Goal: Contribute content: Add original content to the website for others to see

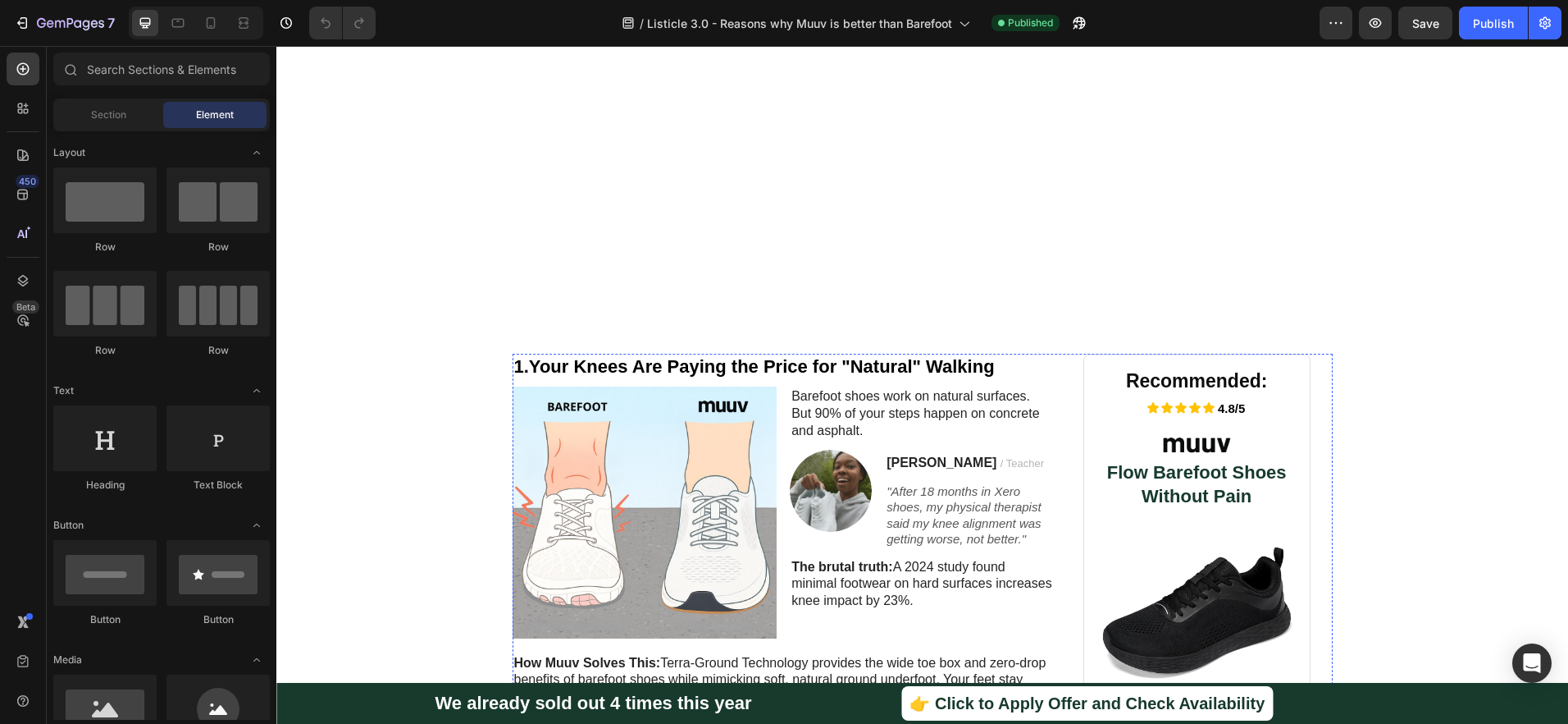
scroll to position [51, 0]
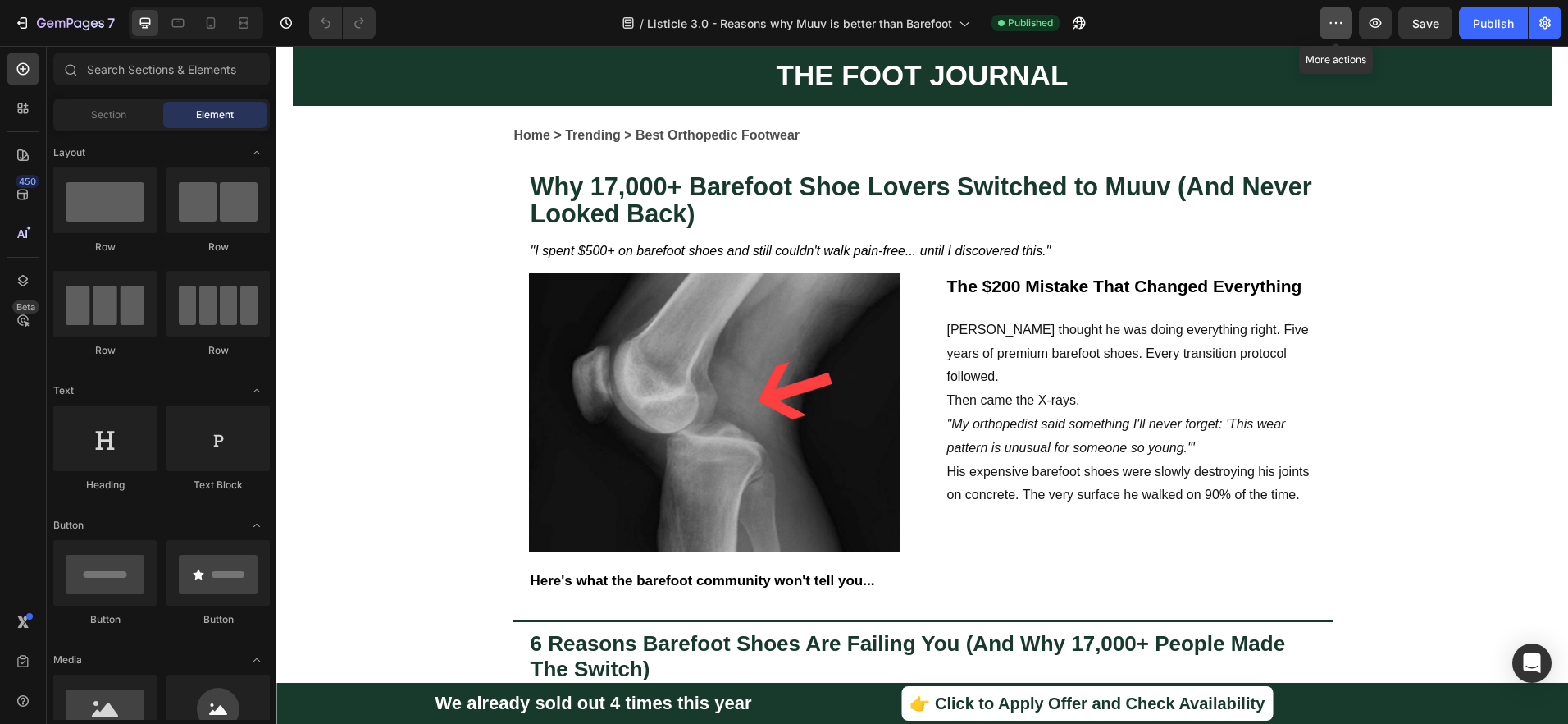
click at [1335, 16] on icon "button" at bounding box center [1336, 23] width 17 height 17
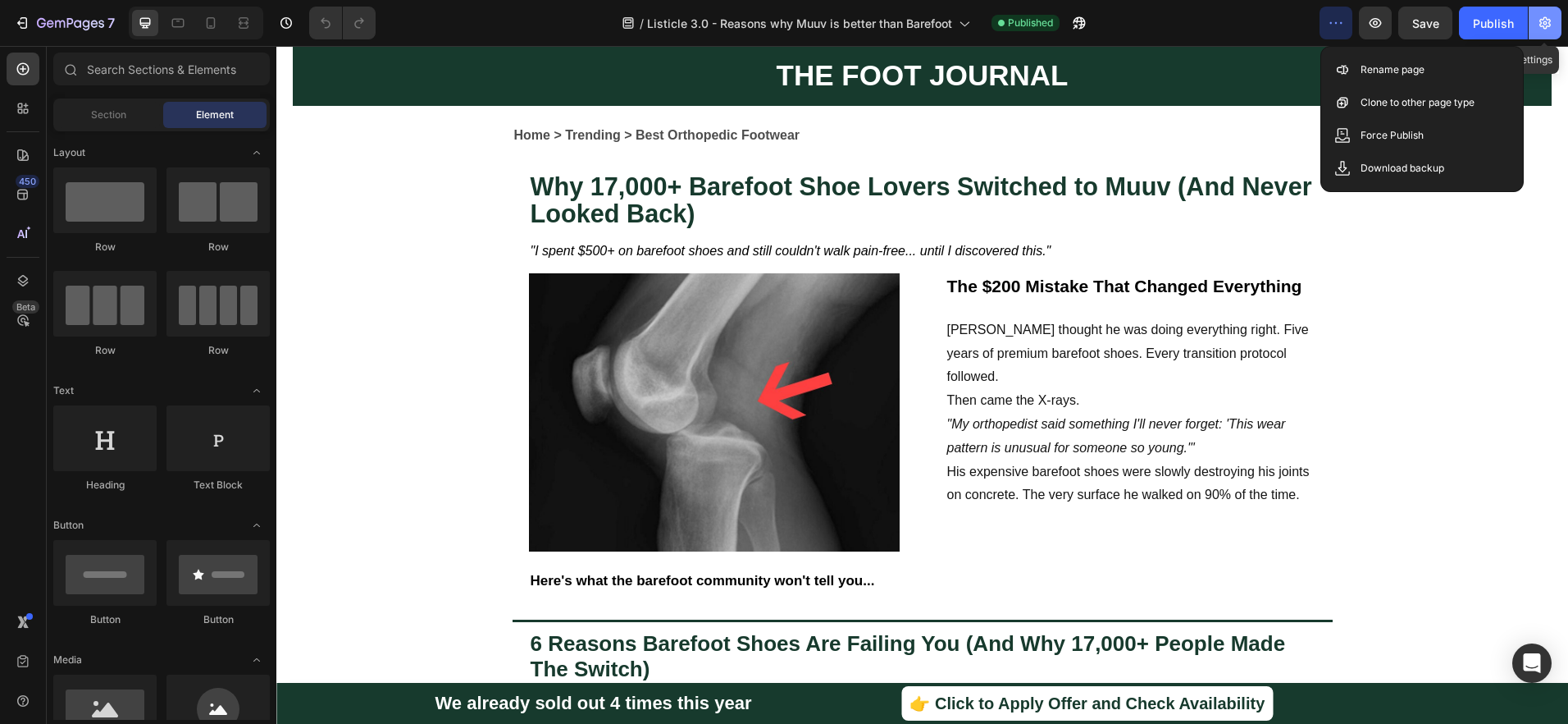
click at [1542, 17] on icon "button" at bounding box center [1546, 23] width 17 height 17
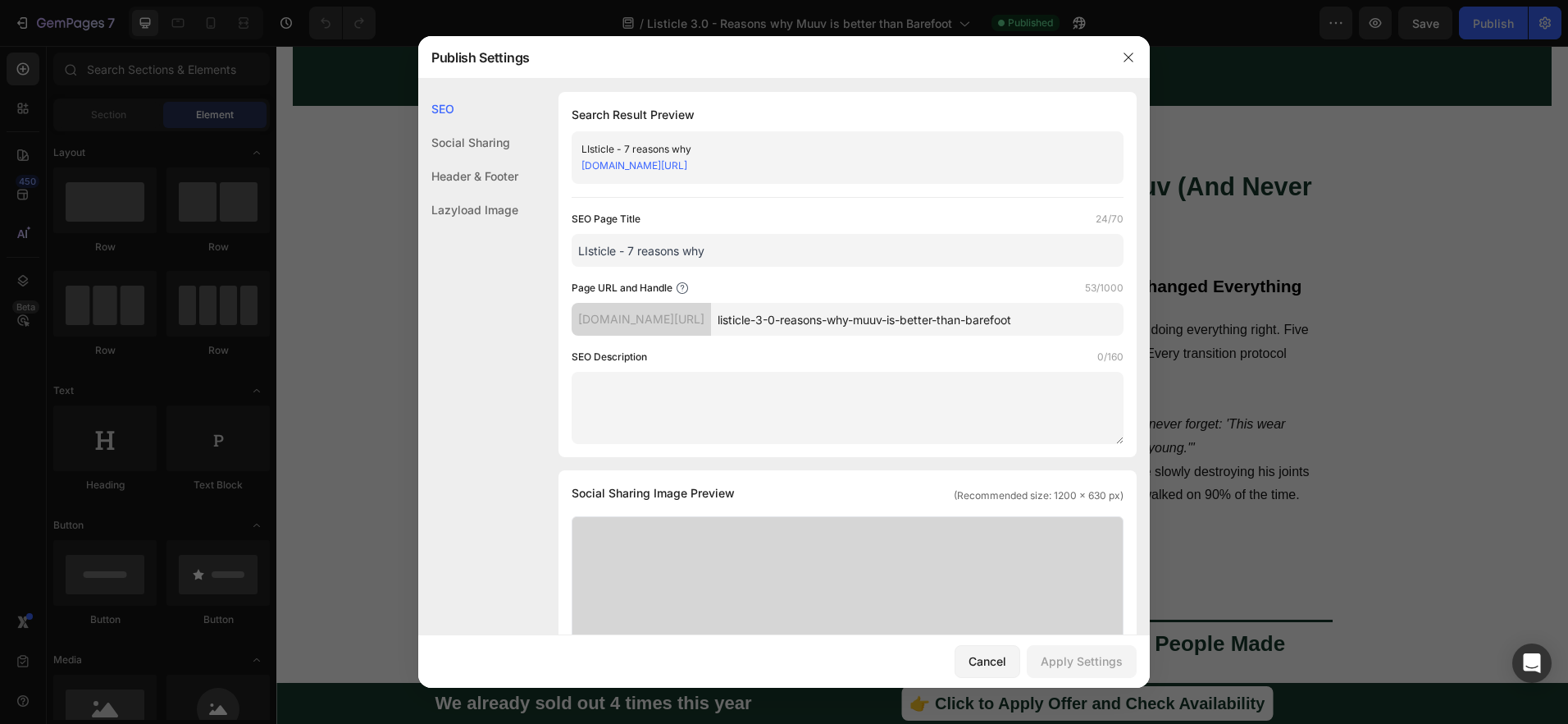
click at [757, 252] on input "LIsticle - 7 reasons why" at bounding box center [848, 251] width 552 height 33
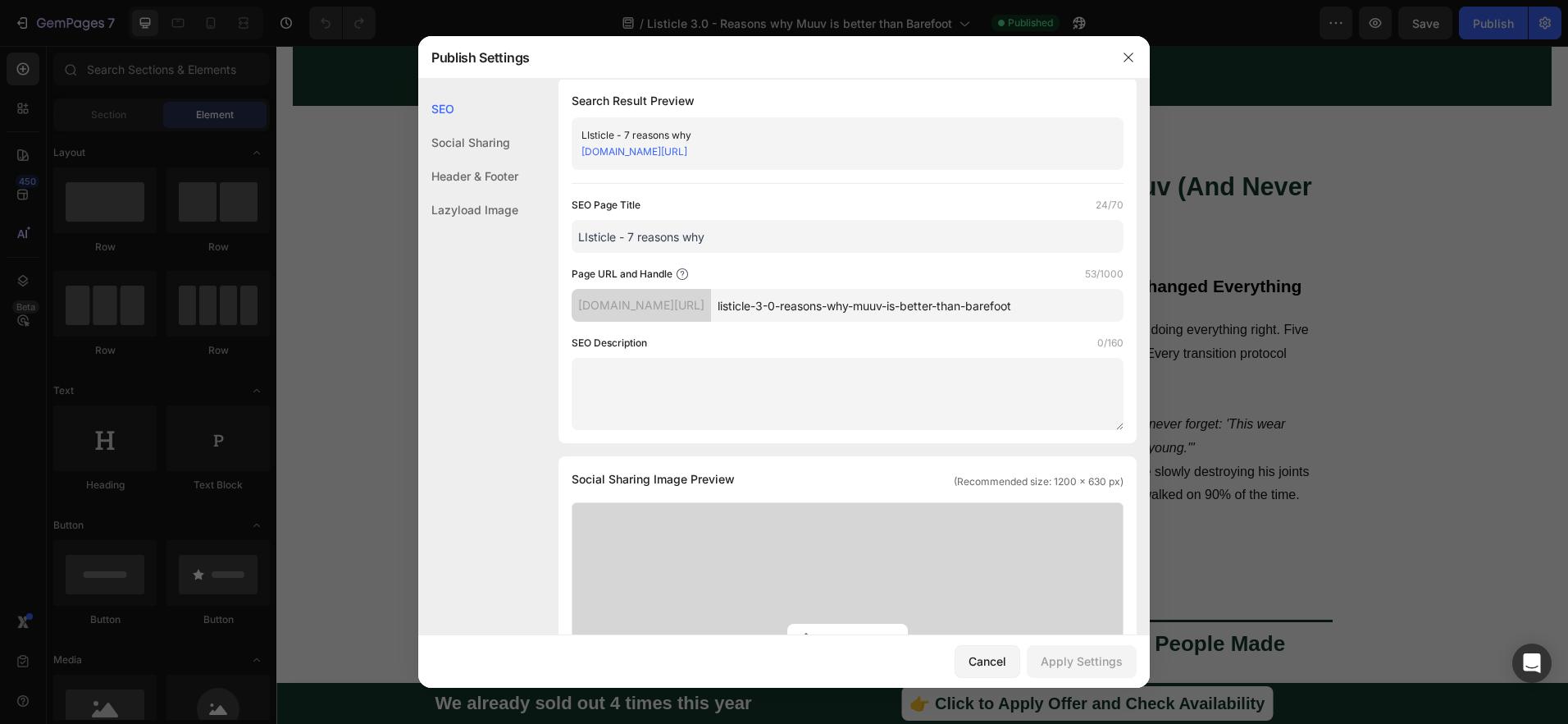
scroll to position [30, 0]
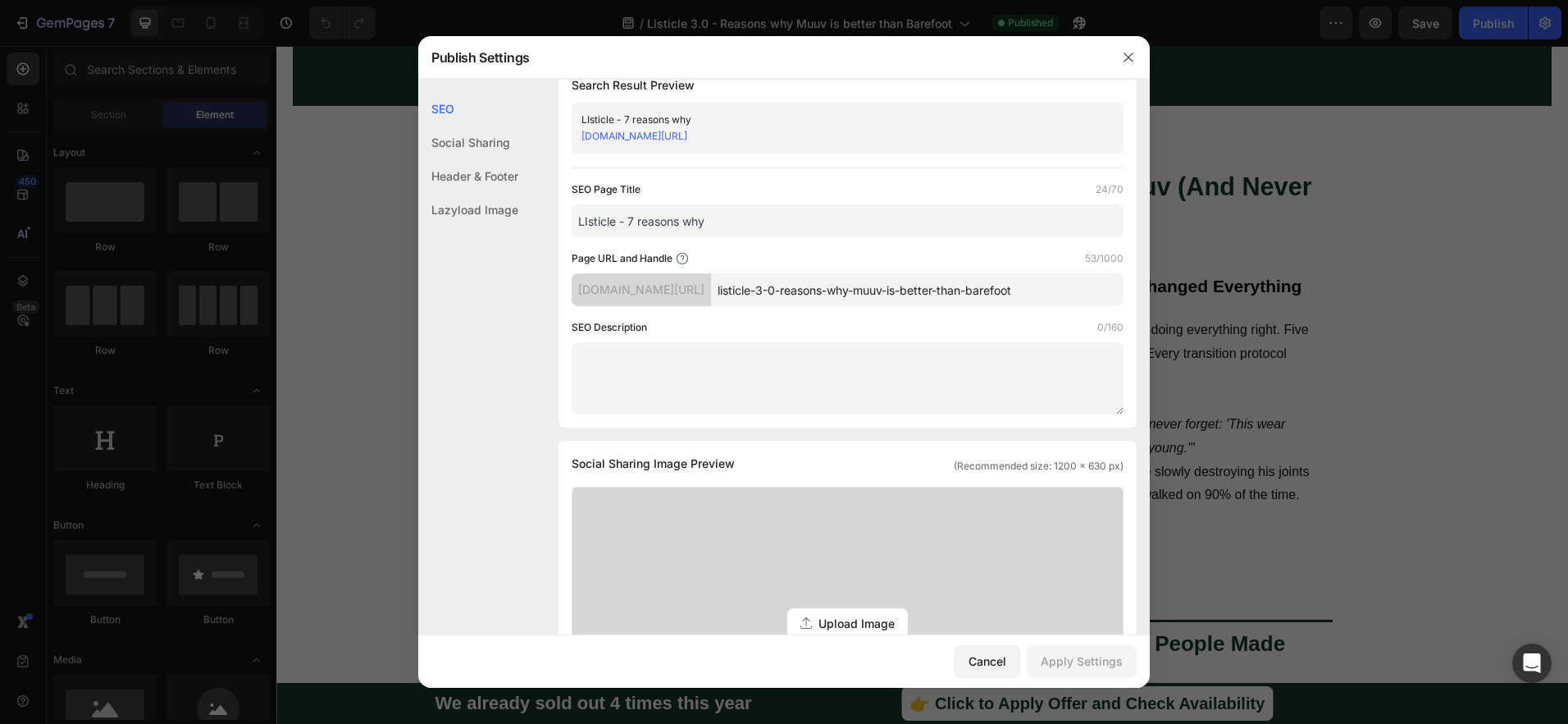
drag, startPoint x: 923, startPoint y: 288, endPoint x: 1084, endPoint y: 287, distance: 161.0
click at [1084, 287] on input "listicle-3-0-reasons-why-muuv-is-better-than-barefoot" at bounding box center [917, 290] width 413 height 33
click at [730, 223] on input "LIsticle - 7 reasons why" at bounding box center [848, 221] width 552 height 33
paste input "muuv-is-better-than-barefoot"
click at [744, 214] on input "LIsticle - 7 reasons why muuv-is-better-than-barefoot" at bounding box center [848, 221] width 552 height 33
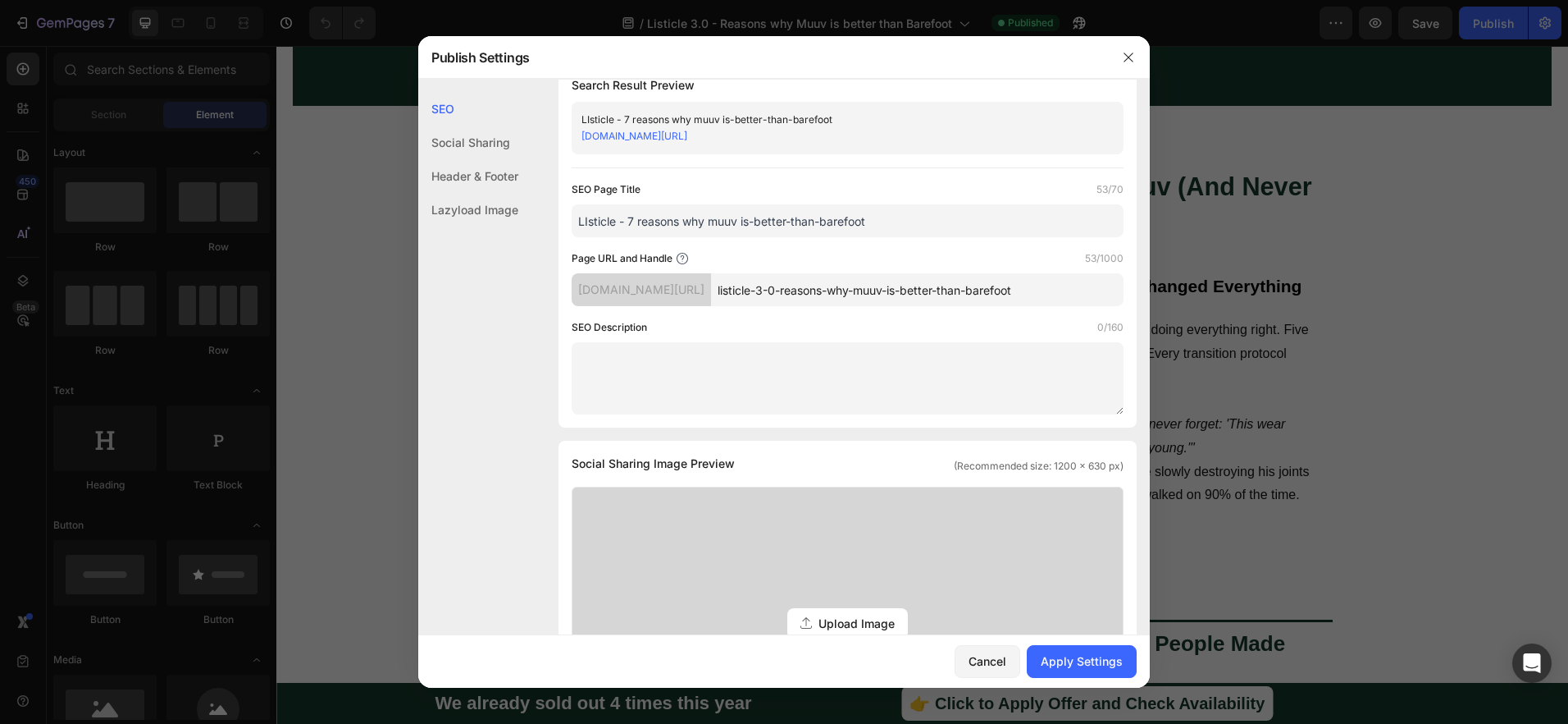
click at [756, 220] on input "LIsticle - 7 reasons why muuv is-better-than-barefoot" at bounding box center [848, 221] width 552 height 33
drag, startPoint x: 628, startPoint y: 218, endPoint x: 540, endPoint y: 223, distance: 88.1
click at [507, 218] on div "SEO Social Sharing Header & Footer Lazyload Image SEO Search Result Preview LIs…" at bounding box center [784, 648] width 731 height 1171
click at [741, 223] on input "7 reasons why muuv is better-than-barefoot" at bounding box center [848, 221] width 552 height 33
click at [770, 219] on input "7 reasons why muuv is better than-barefoot" at bounding box center [848, 221] width 552 height 33
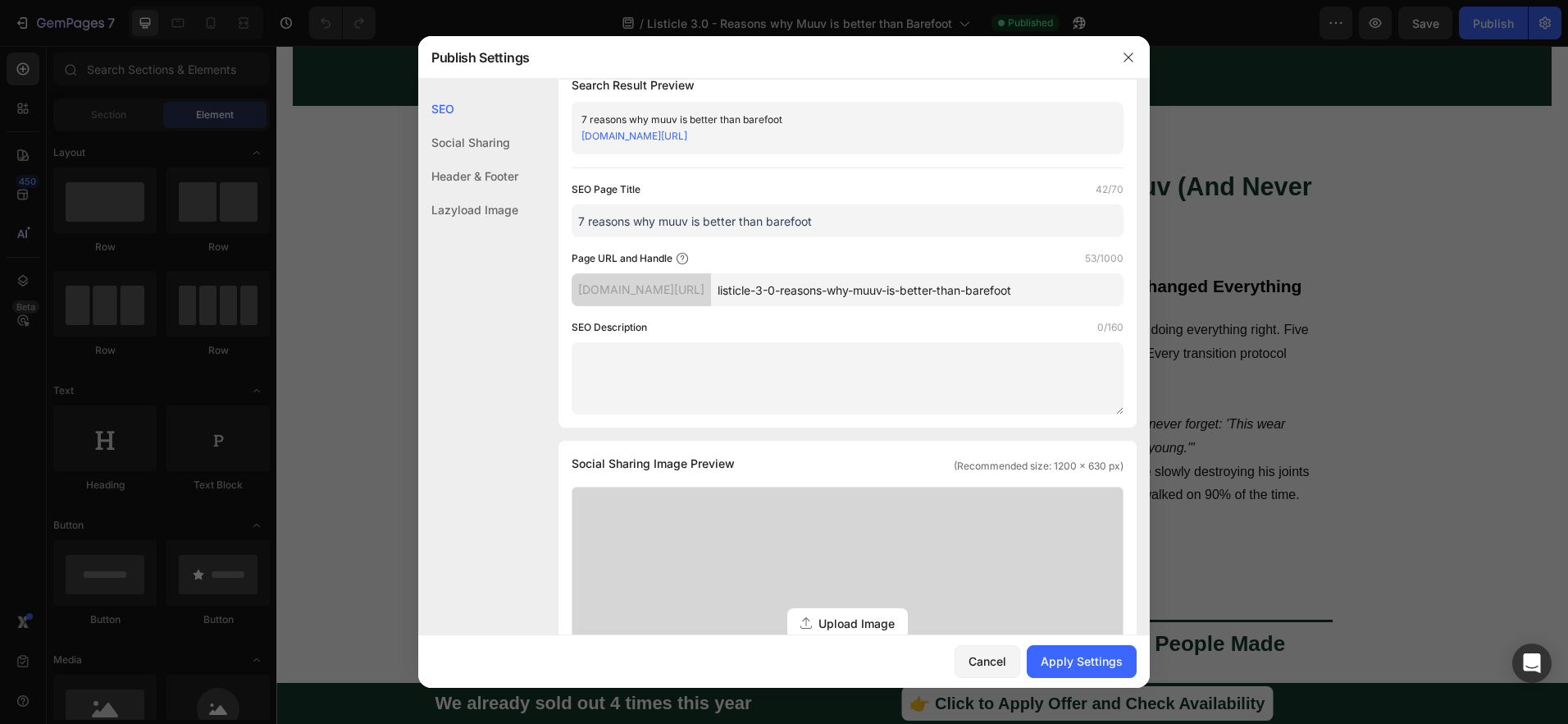
click at [828, 224] on input "7 reasons why muuv is better than barefoot" at bounding box center [848, 221] width 552 height 33
click at [670, 221] on input "7 reasons why muuv is better than barefoot shoes" at bounding box center [848, 221] width 552 height 33
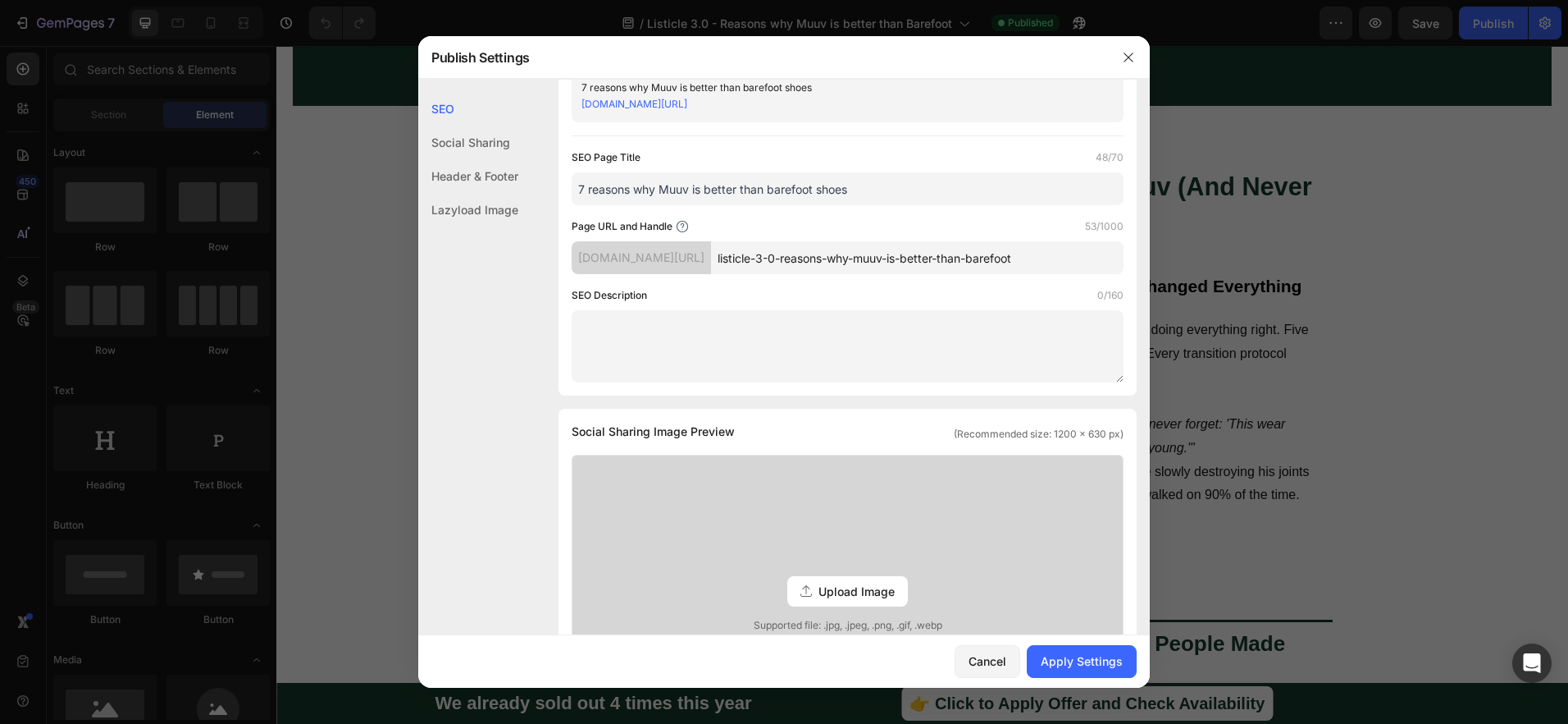
scroll to position [166, 0]
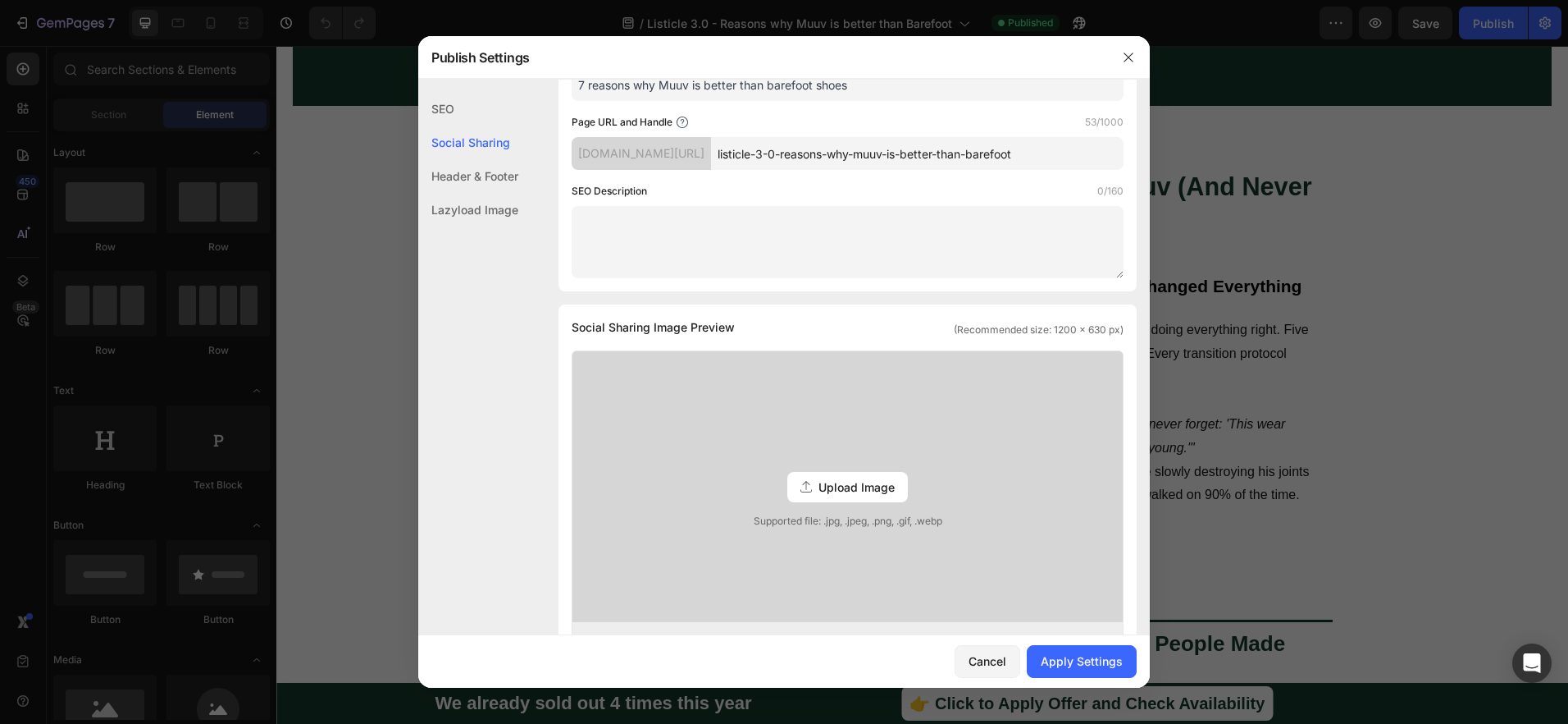
type input "7 reasons why Muuv is better than barefoot shoes"
click at [852, 223] on textarea at bounding box center [848, 242] width 552 height 72
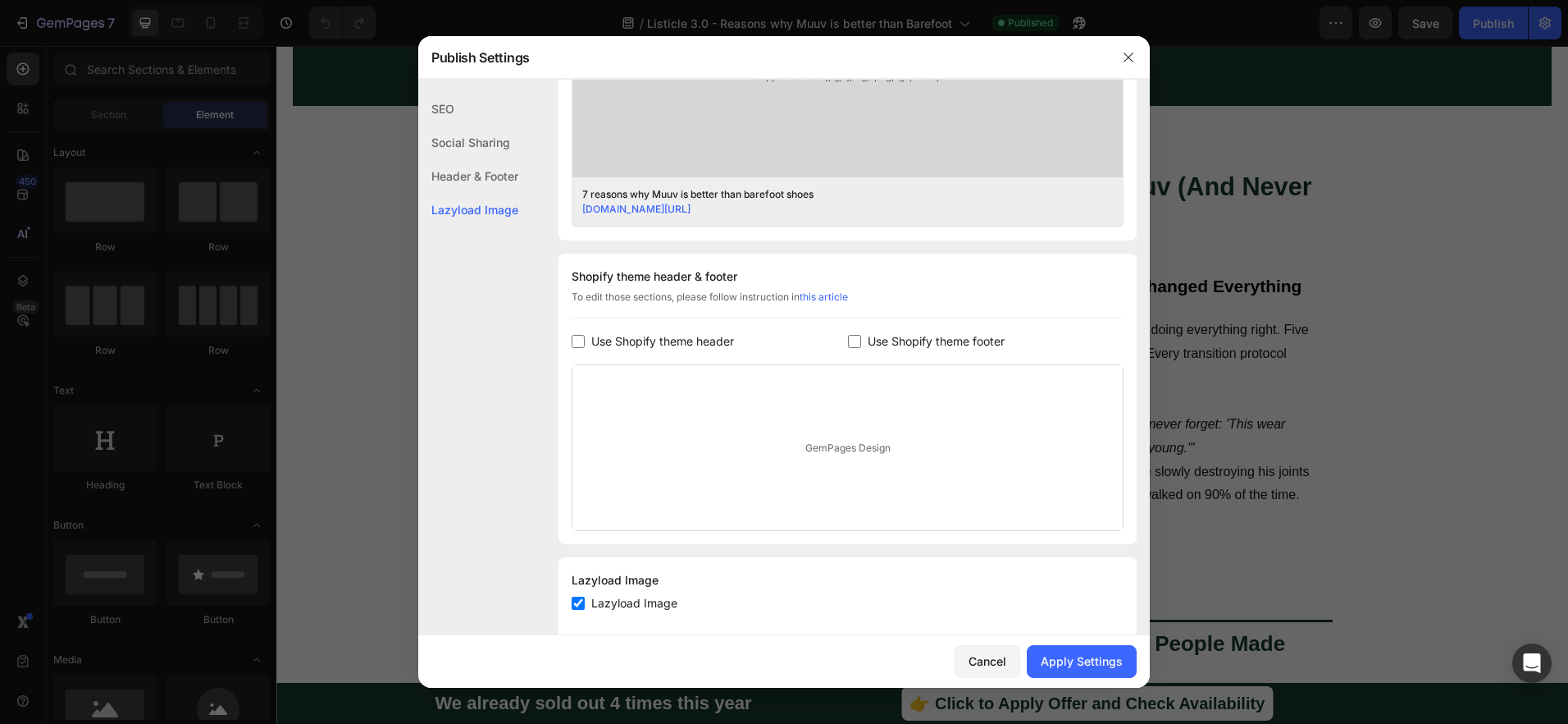
scroll to position [641, 0]
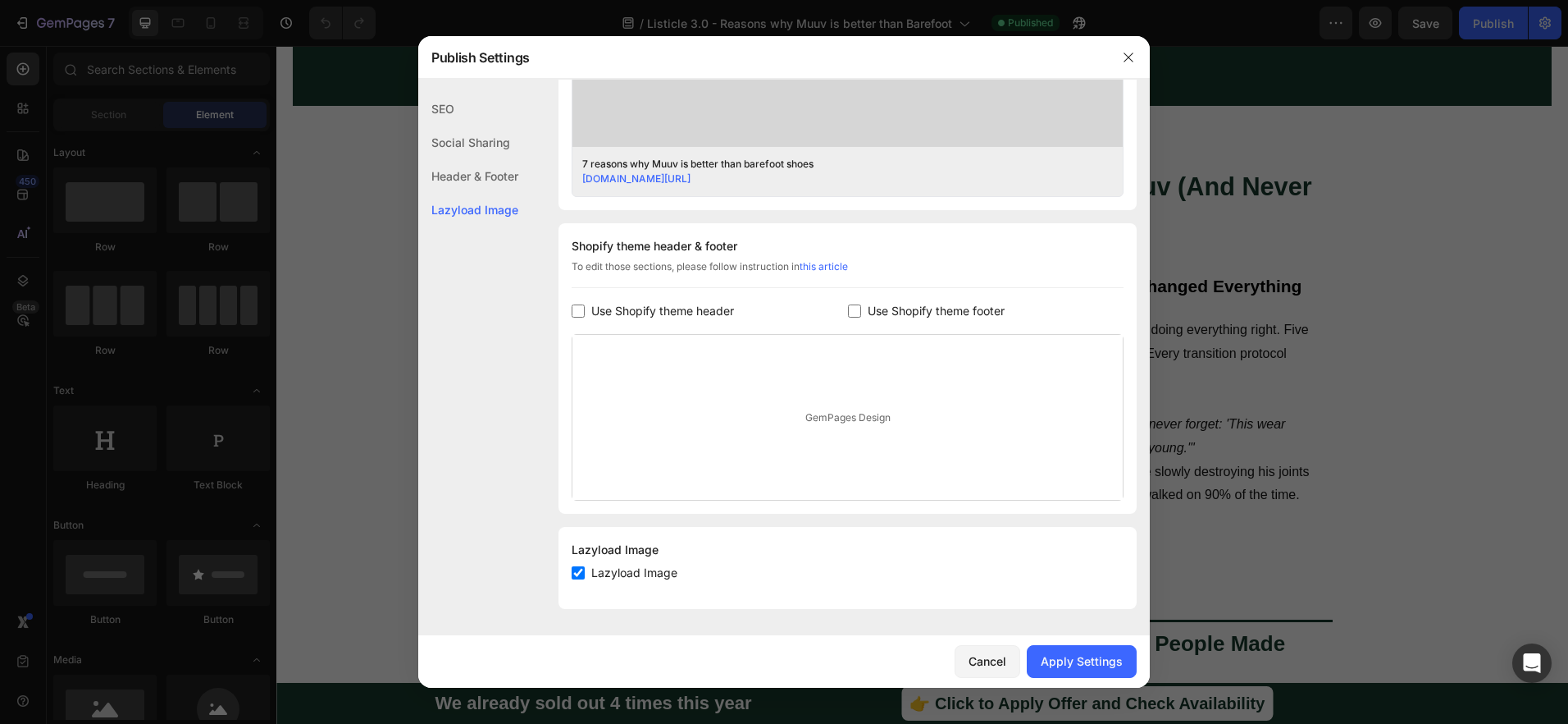
drag, startPoint x: 1106, startPoint y: 671, endPoint x: 1126, endPoint y: 576, distance: 97.1
click at [1106, 671] on button "Apply Settings" at bounding box center [1082, 662] width 110 height 33
click at [1126, 55] on icon "button" at bounding box center [1129, 57] width 13 height 13
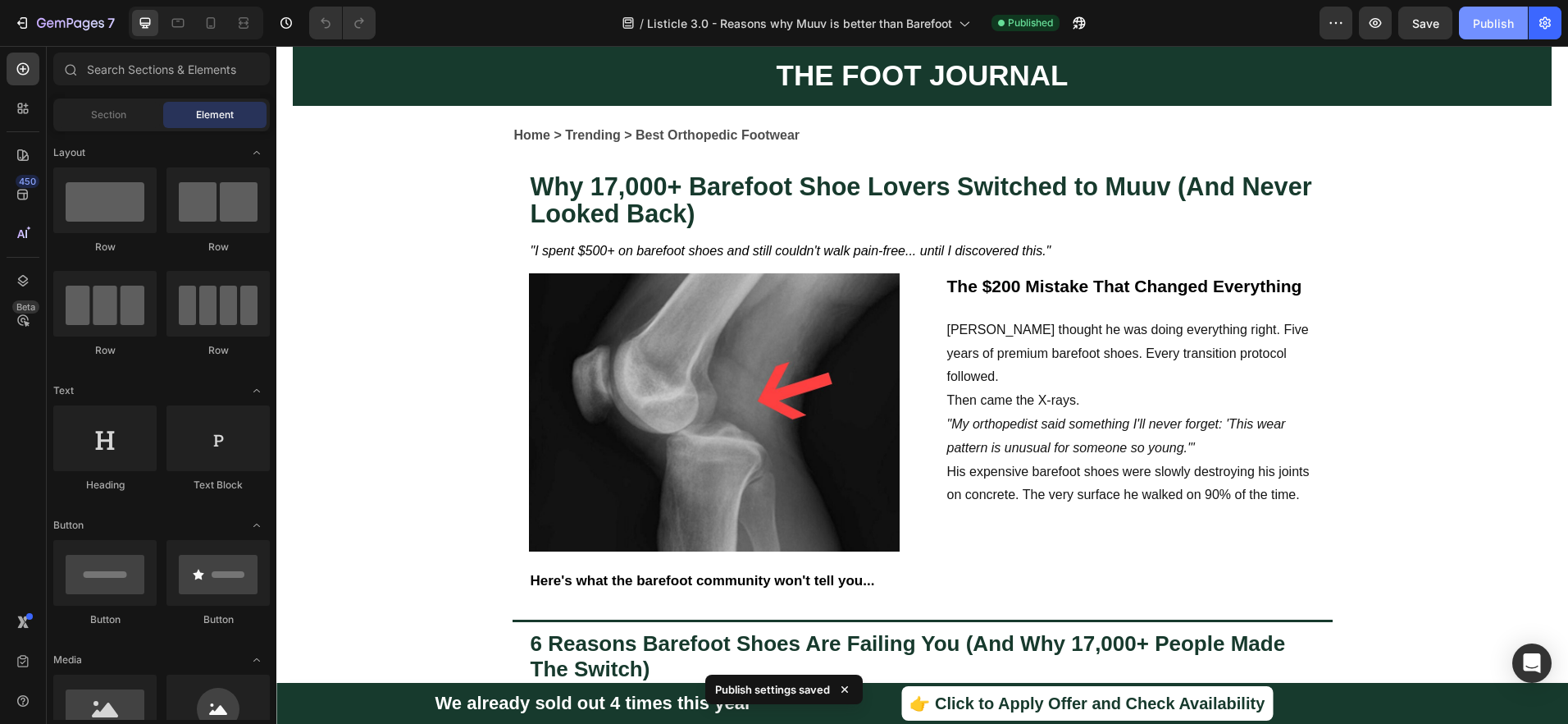
click at [1492, 12] on button "Publish" at bounding box center [1493, 23] width 69 height 33
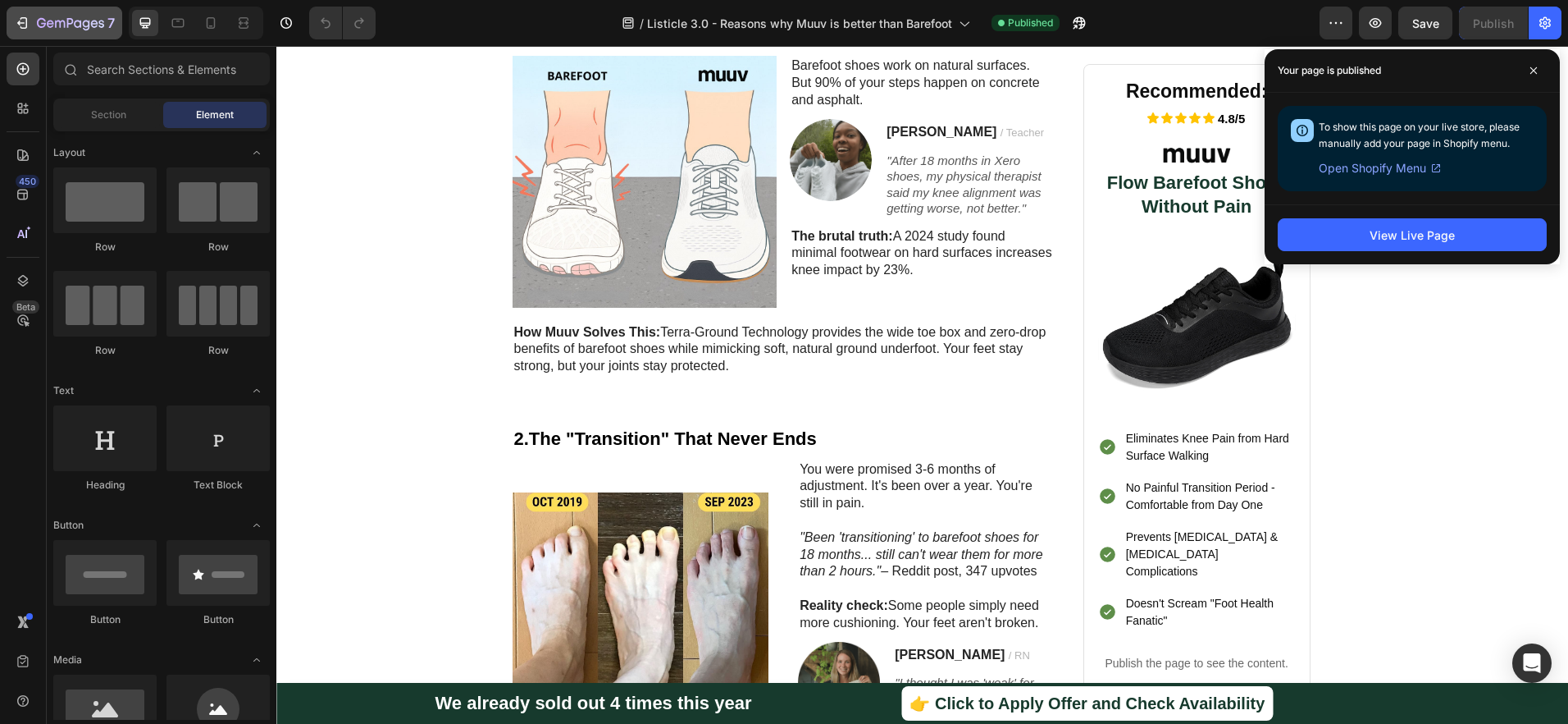
scroll to position [741, 0]
click at [55, 24] on icon "button" at bounding box center [60, 24] width 10 height 7
